Goal: Information Seeking & Learning: Learn about a topic

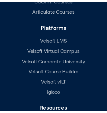
scroll to position [1481, 14]
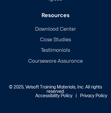
click at [70, 53] on span "Testimonials" at bounding box center [55, 51] width 29 height 6
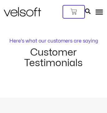
scroll to position [1699, 0]
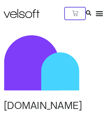
scroll to position [1328, 0]
